Goal: Task Accomplishment & Management: Complete application form

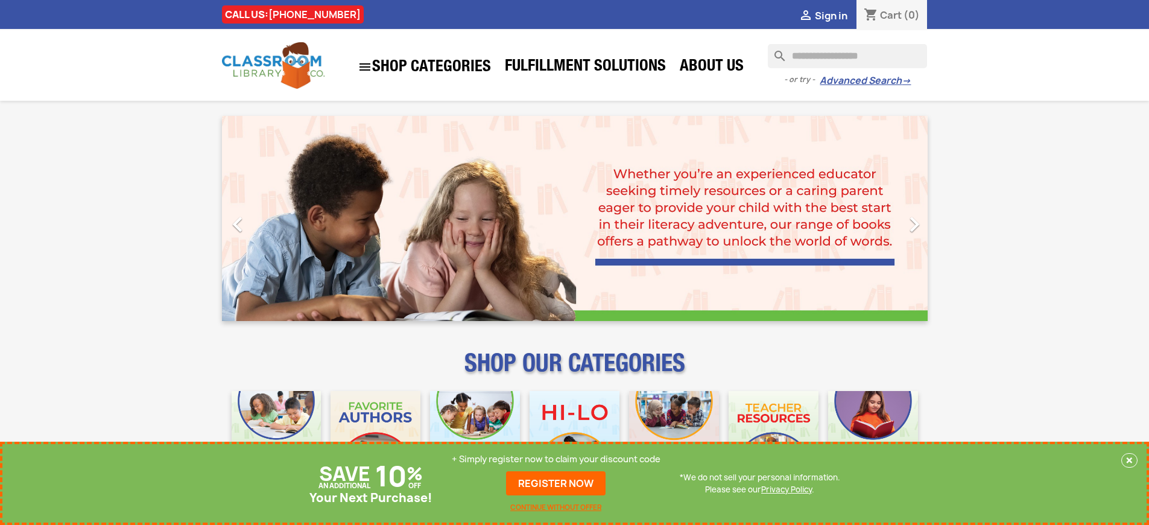
click at [556, 459] on p "+ Simply register now to claim your discount code" at bounding box center [556, 459] width 209 height 12
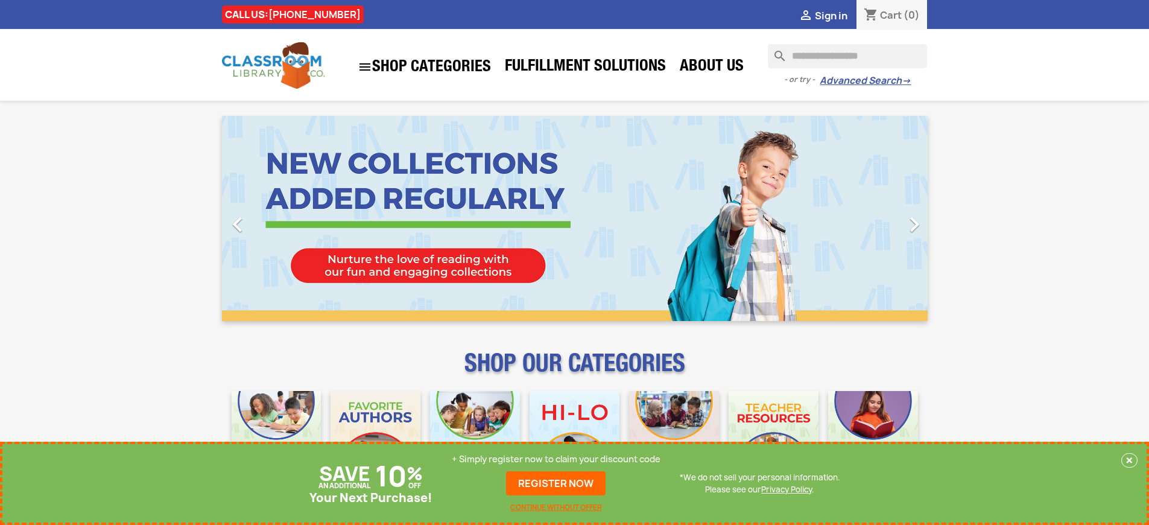
click at [556, 459] on p "+ Simply register now to claim your discount code" at bounding box center [556, 459] width 209 height 12
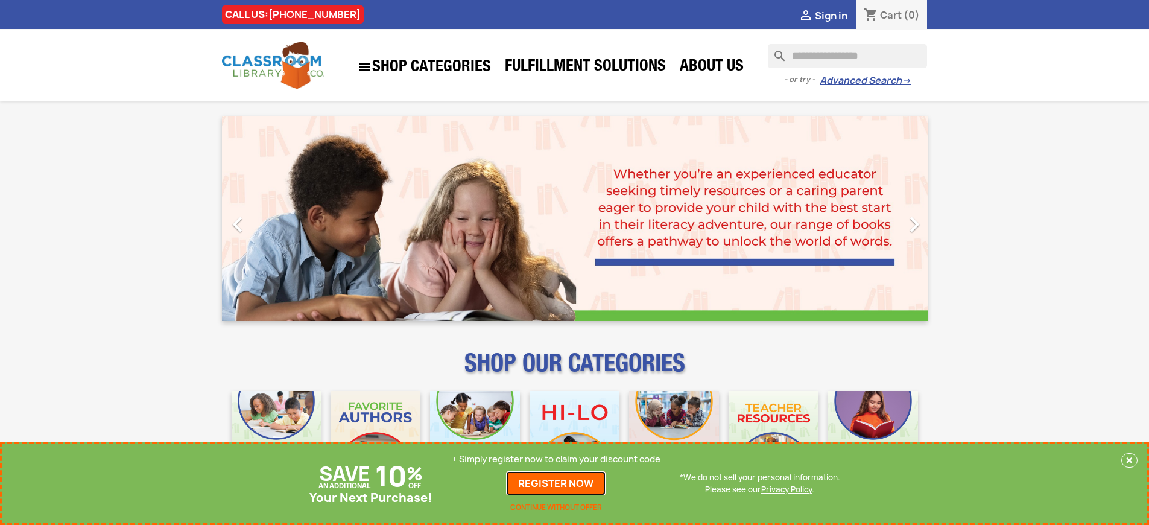
click at [556, 483] on link "REGISTER NOW" at bounding box center [556, 483] width 100 height 24
click at [556, 459] on p "+ Simply register now to claim your discount code" at bounding box center [556, 459] width 209 height 12
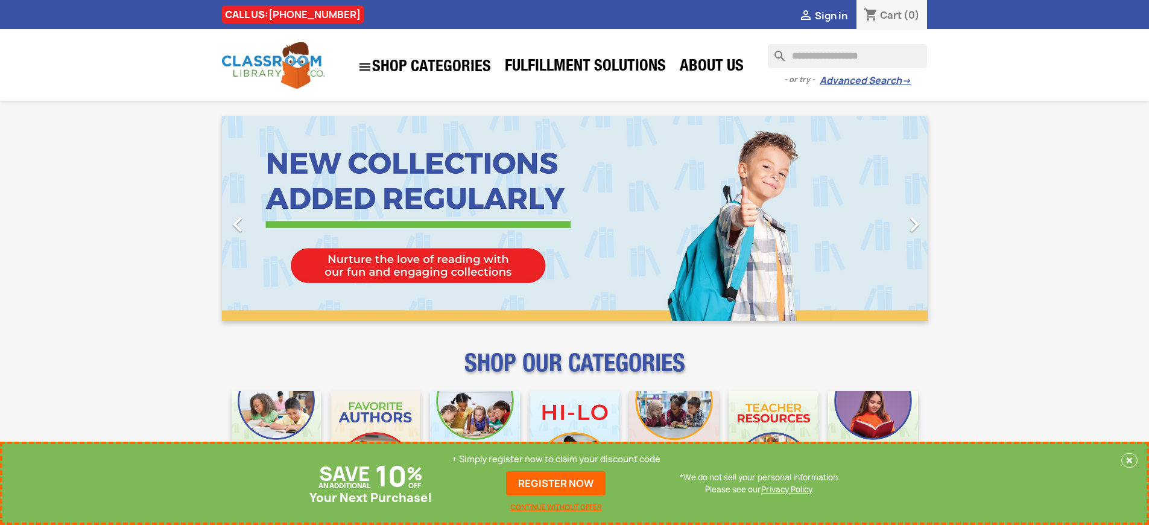
click at [556, 459] on p "+ Simply register now to claim your discount code" at bounding box center [556, 459] width 209 height 12
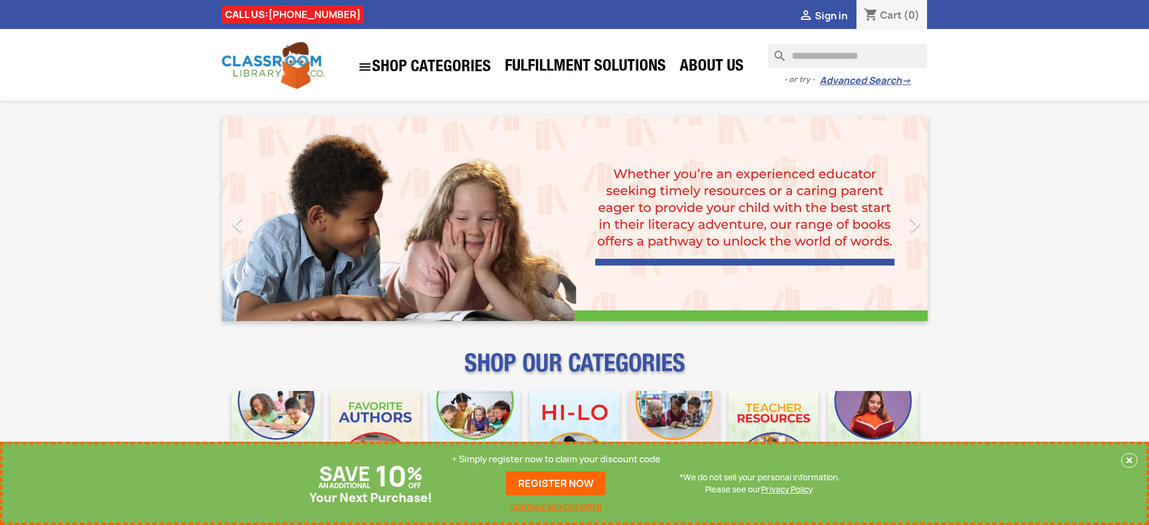
click at [556, 459] on p "+ Simply register now to claim your discount code" at bounding box center [556, 459] width 209 height 12
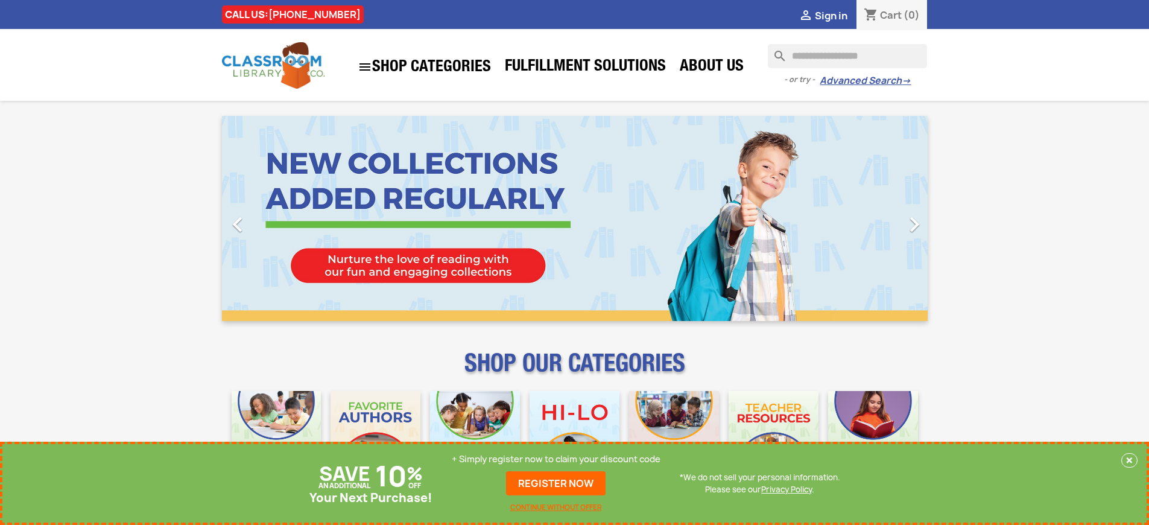
click at [556, 459] on p "+ Simply register now to claim your discount code" at bounding box center [556, 459] width 209 height 12
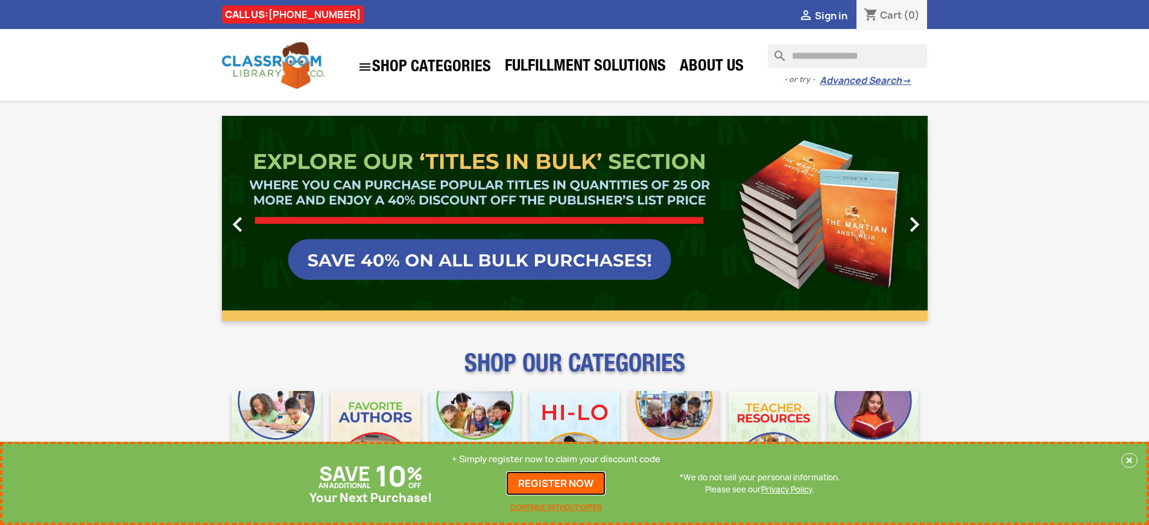
click at [556, 483] on link "REGISTER NOW" at bounding box center [556, 483] width 100 height 24
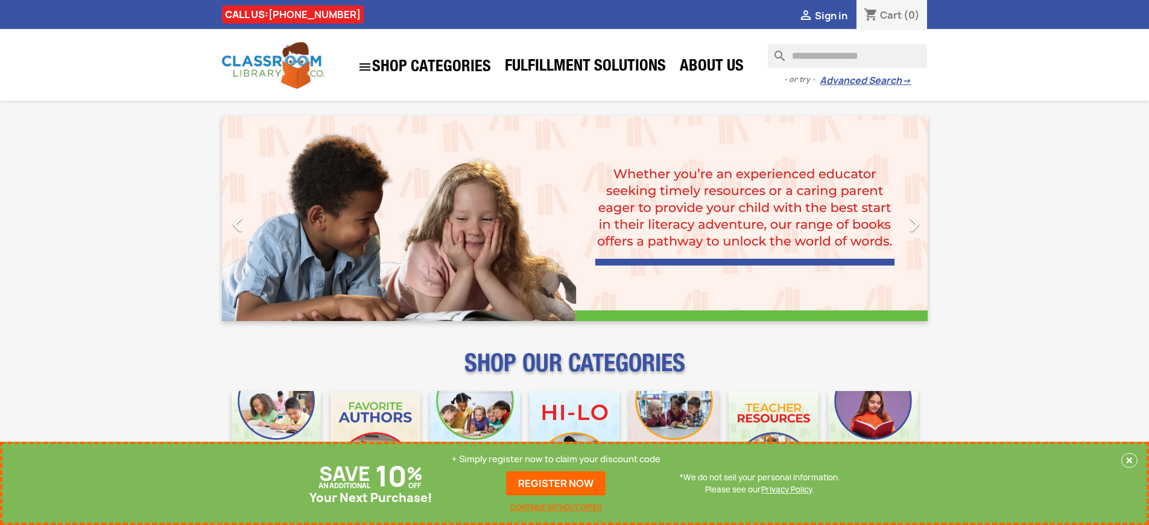
click at [556, 459] on p "+ Simply register now to claim your discount code" at bounding box center [556, 459] width 209 height 12
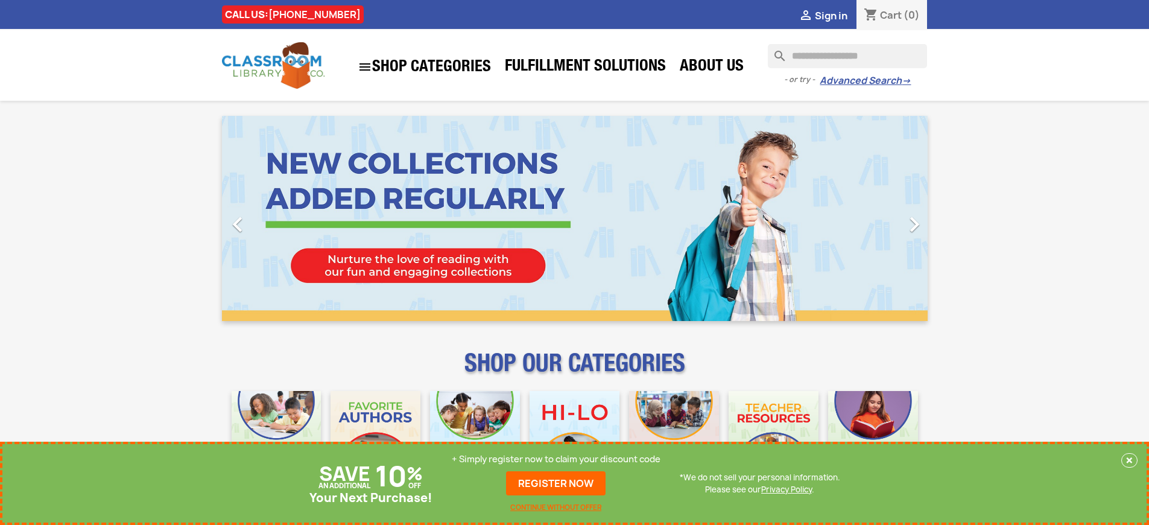
click at [556, 459] on p "+ Simply register now to claim your discount code" at bounding box center [556, 459] width 209 height 12
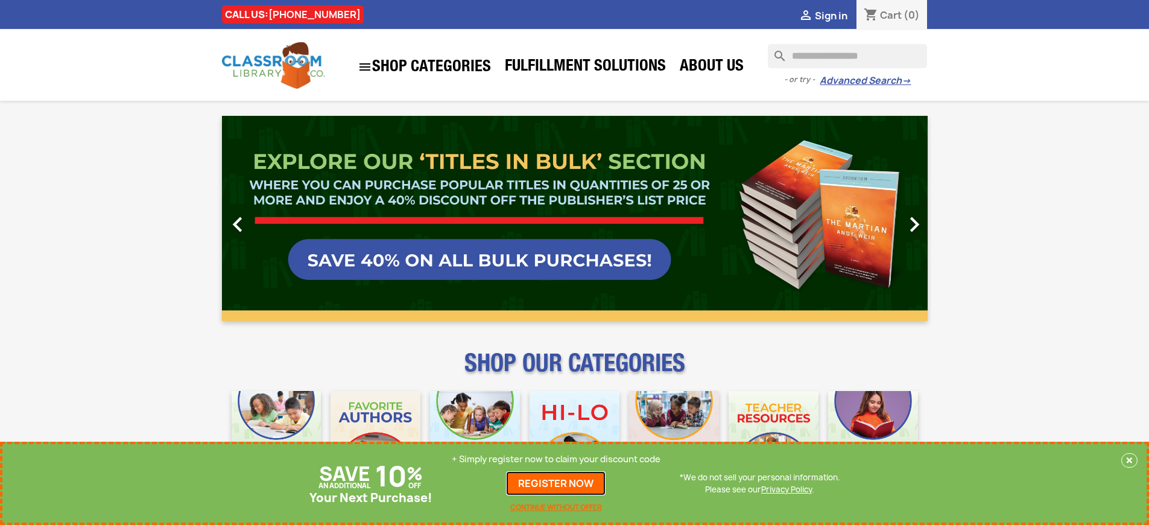
click at [556, 483] on link "REGISTER NOW" at bounding box center [556, 483] width 100 height 24
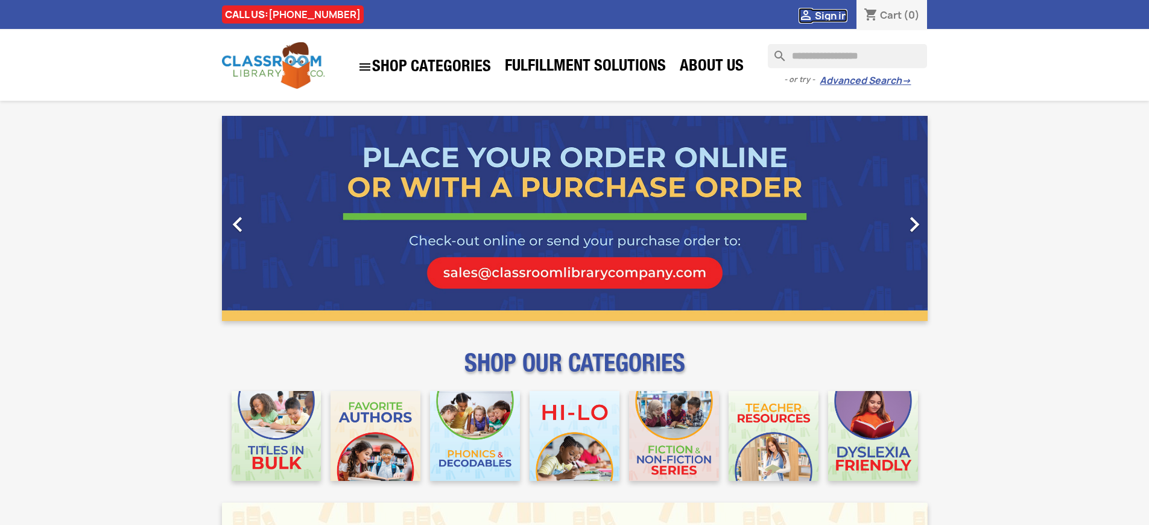
click at [831, 15] on span "Sign in" at bounding box center [831, 15] width 33 height 13
